Goal: Use online tool/utility: Use online tool/utility

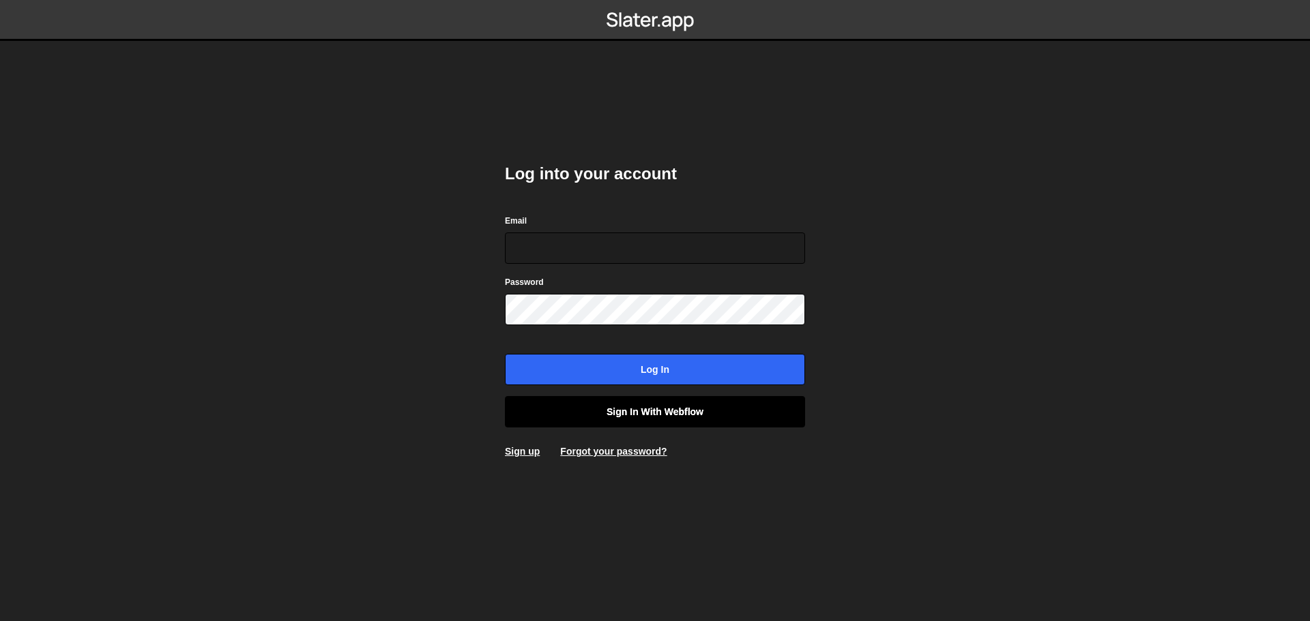
click at [640, 406] on link "Sign in with Webflow" at bounding box center [655, 411] width 300 height 31
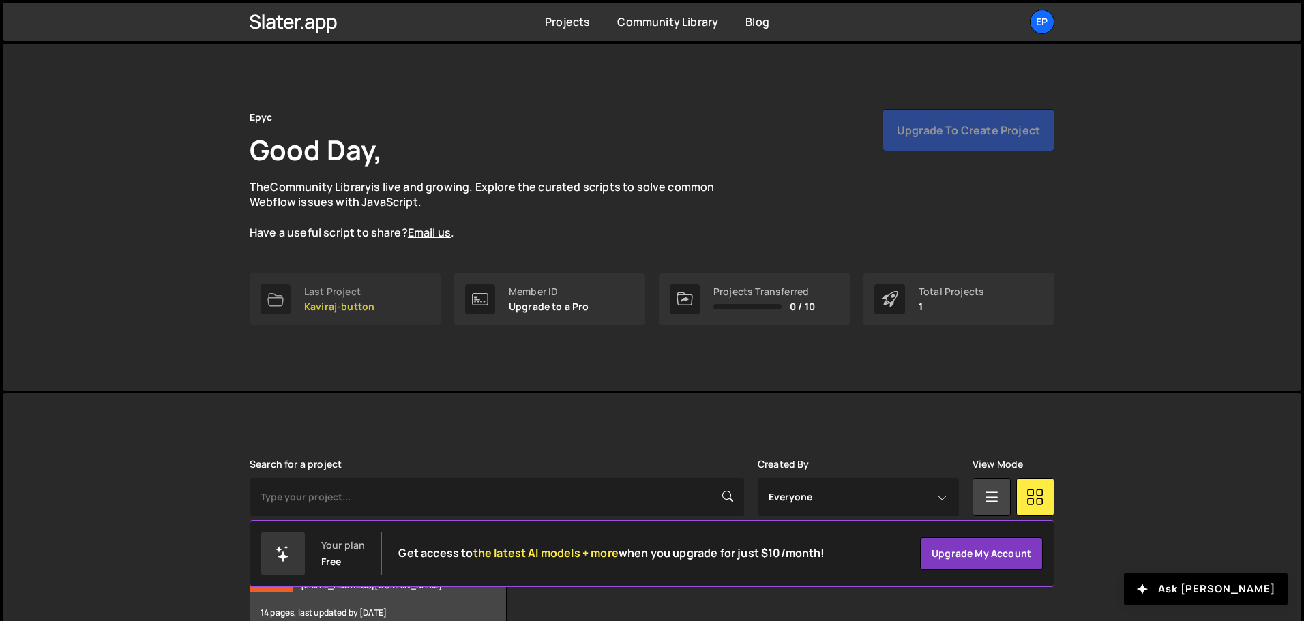
click at [372, 293] on div "Last Project" at bounding box center [339, 291] width 70 height 11
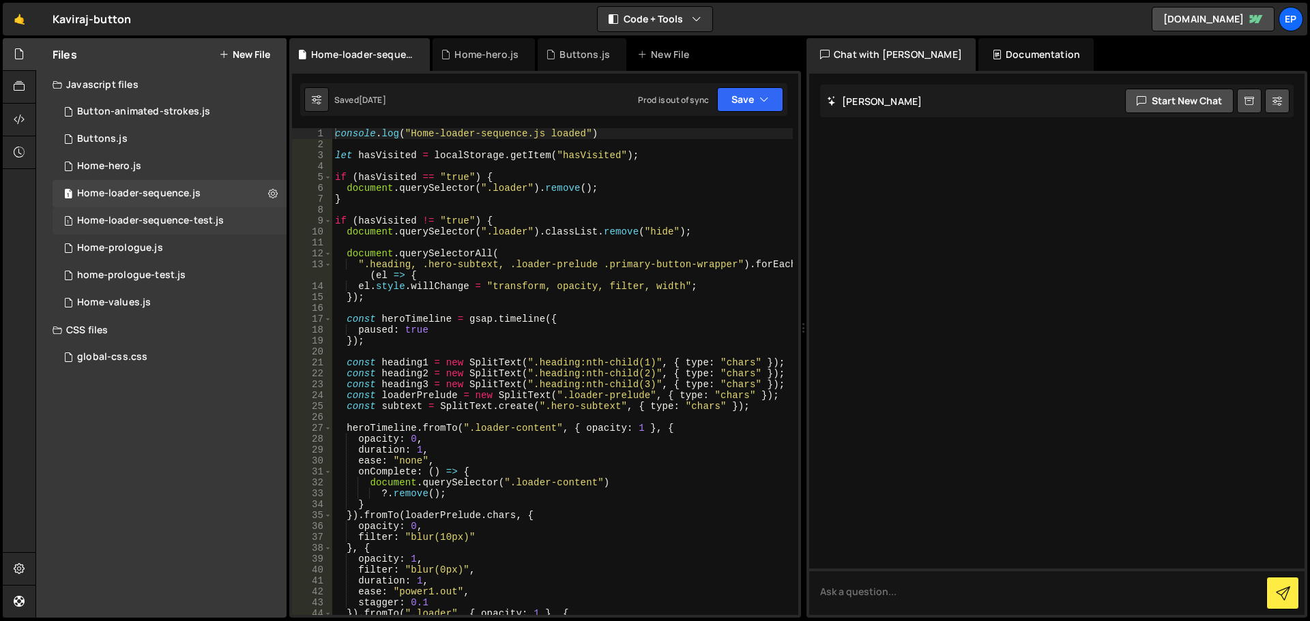
click at [150, 216] on div "Home-loader-sequence-test.js" at bounding box center [150, 221] width 147 height 12
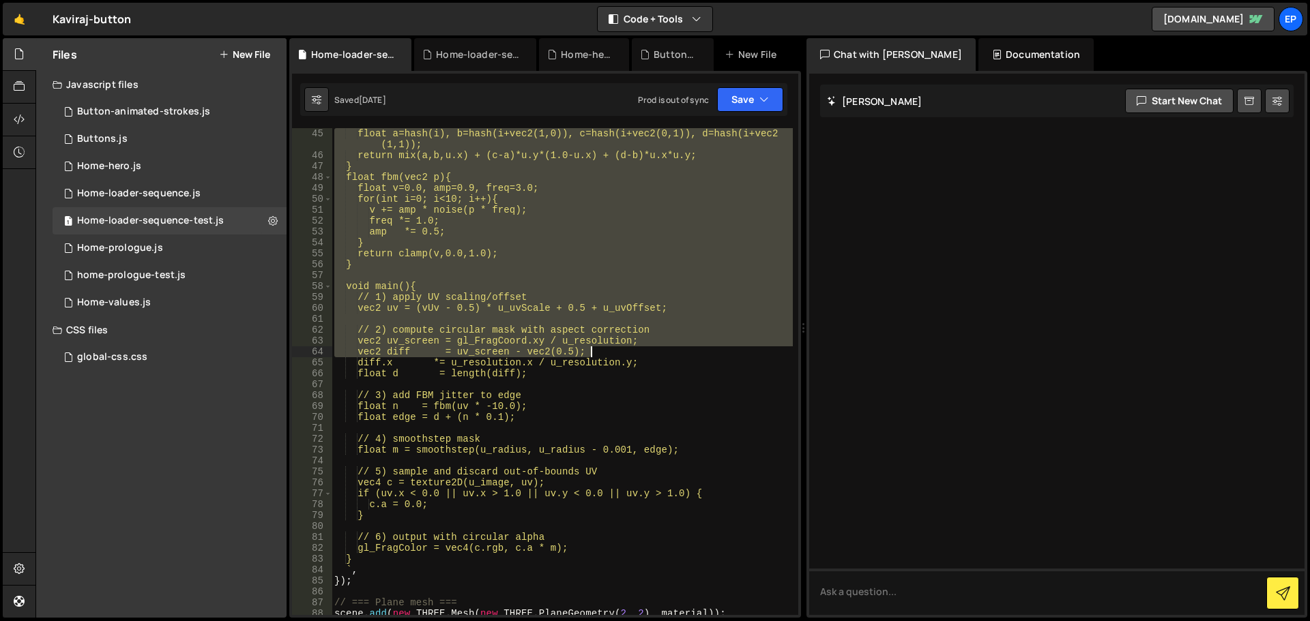
scroll to position [655, 0]
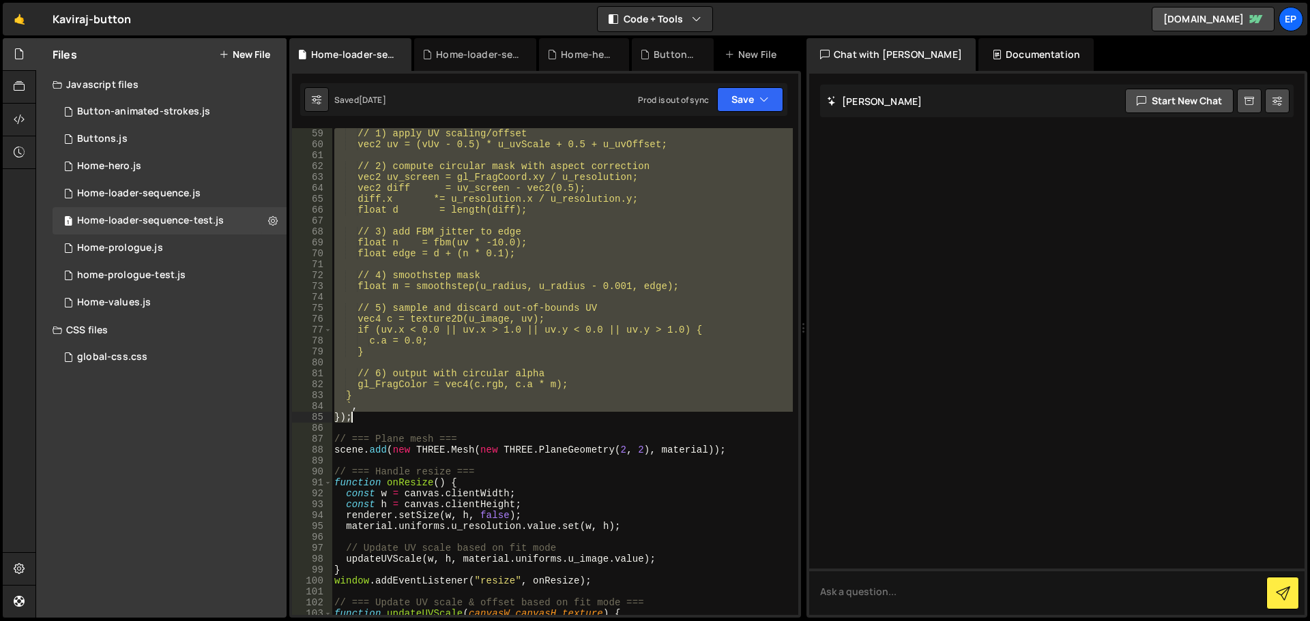
drag, startPoint x: 342, startPoint y: 205, endPoint x: 542, endPoint y: 422, distance: 295.9
click at [542, 422] on div "// 1) apply UV scaling/offset vec2 uv = (vUv - 0.5) * u_uvScale + 0.5 + u_uvOff…" at bounding box center [561, 382] width 461 height 509
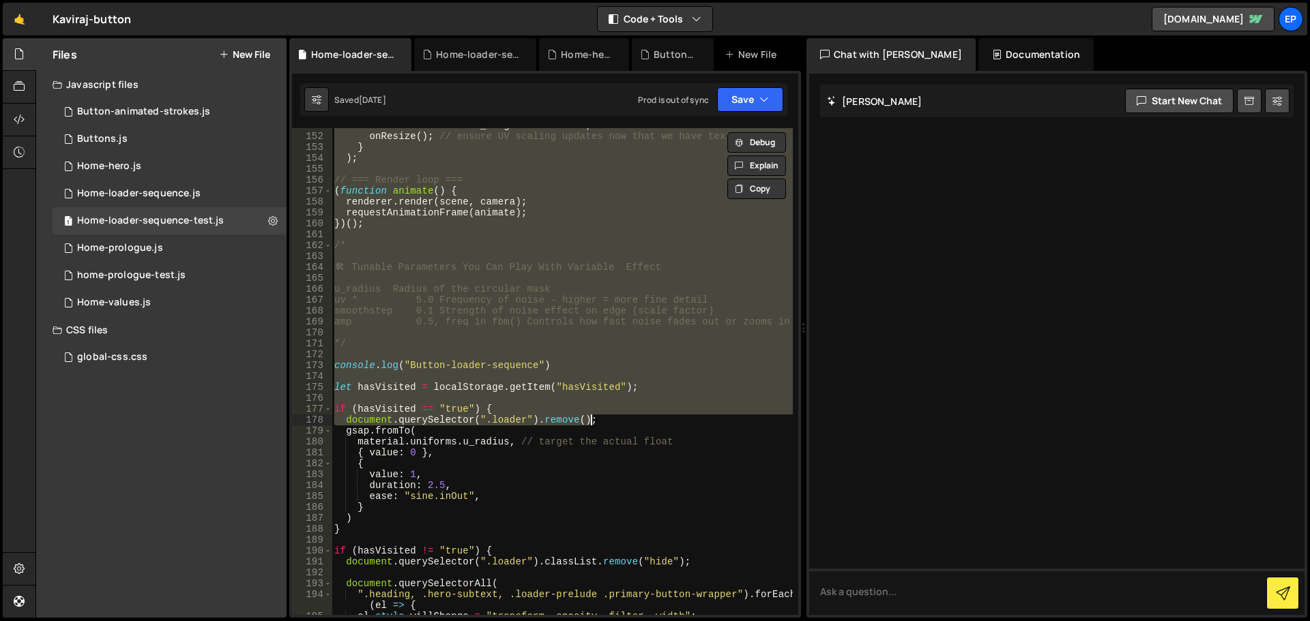
scroll to position [1882, 0]
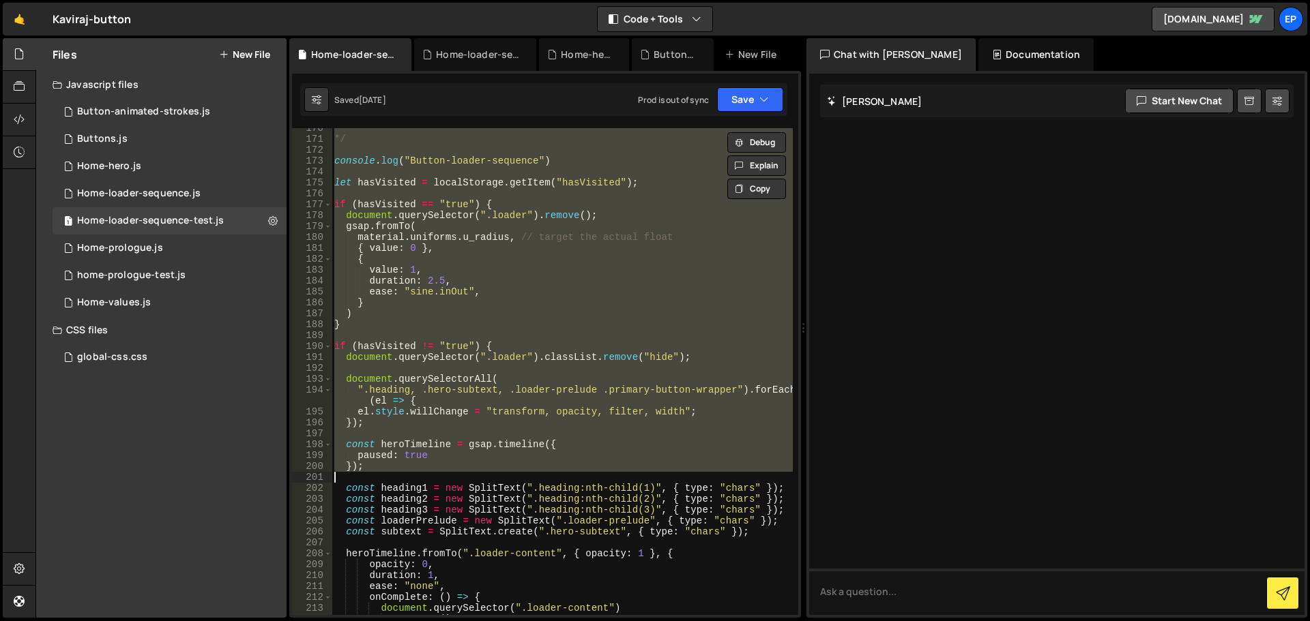
drag, startPoint x: 334, startPoint y: 132, endPoint x: 602, endPoint y: 544, distance: 491.5
click at [602, 544] on div "*/ console . log ( "Button-loader-sequence" ) let hasVisited = localStorage . g…" at bounding box center [561, 377] width 461 height 509
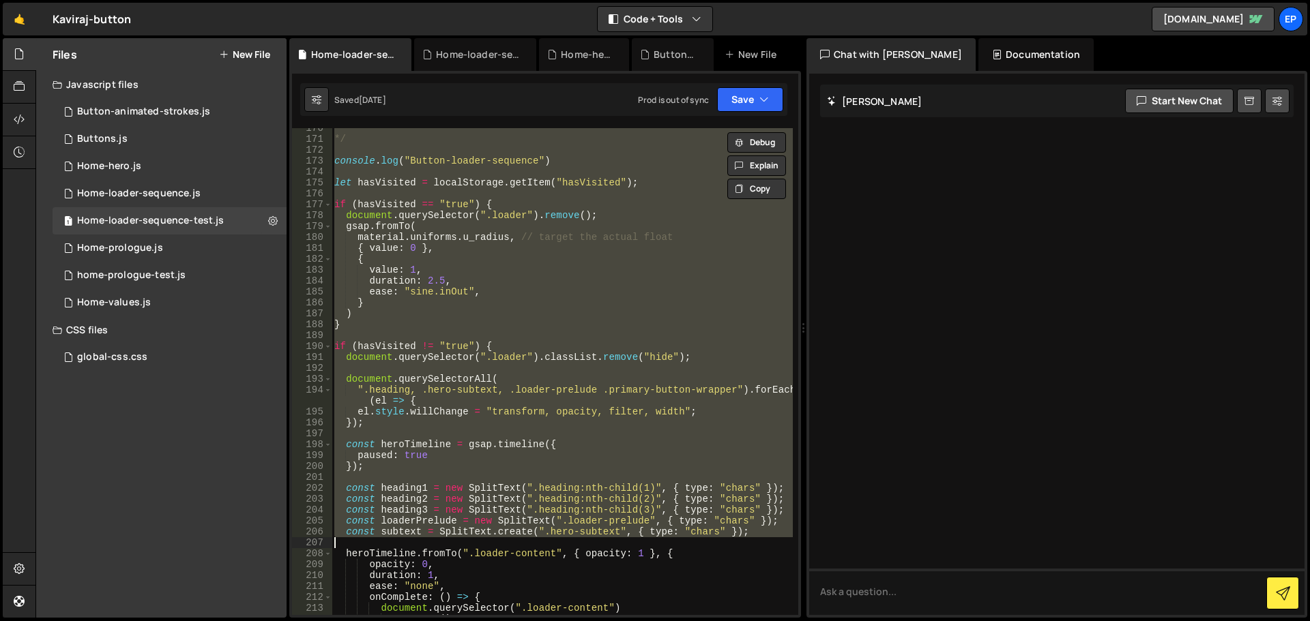
click at [580, 486] on div "*/ console . log ( "Button-loader-sequence" ) let hasVisited = localStorage . g…" at bounding box center [561, 371] width 461 height 487
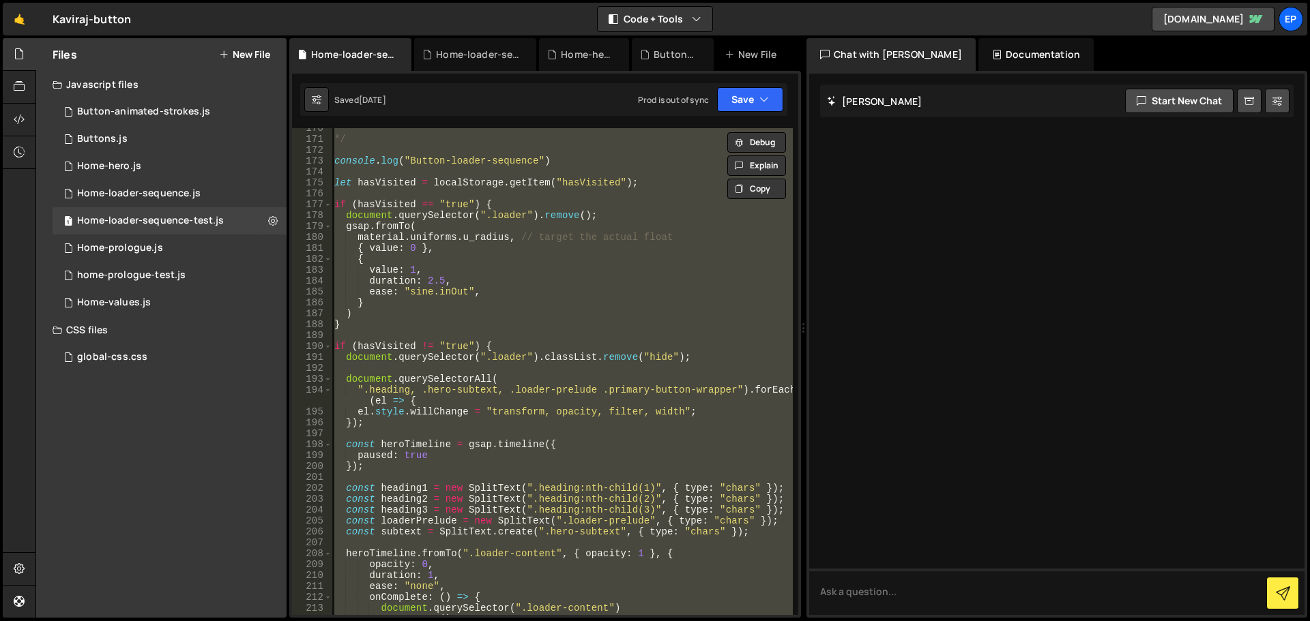
click at [574, 304] on div "*/ console . log ( "Button-loader-sequence" ) let hasVisited = localStorage . g…" at bounding box center [561, 371] width 461 height 487
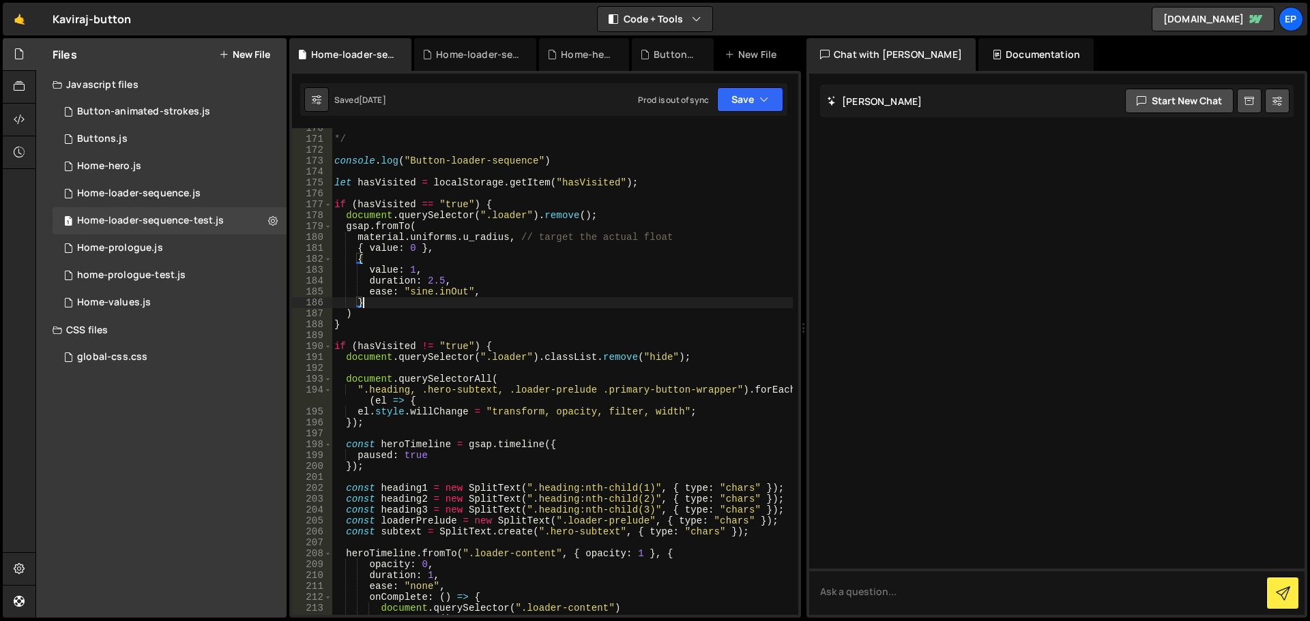
type textarea "});"
